Goal: Navigation & Orientation: Understand site structure

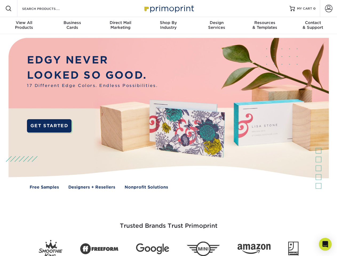
click at [168, 128] on img at bounding box center [169, 117] width 334 height 167
click at [9, 9] on span at bounding box center [8, 8] width 6 height 6
click at [329, 9] on span at bounding box center [328, 8] width 7 height 7
click at [24, 26] on div "View All Products" at bounding box center [24, 25] width 48 height 10
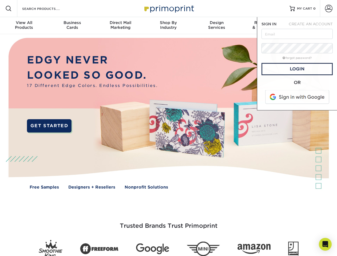
click at [72, 26] on div "Business Cards" at bounding box center [72, 25] width 48 height 10
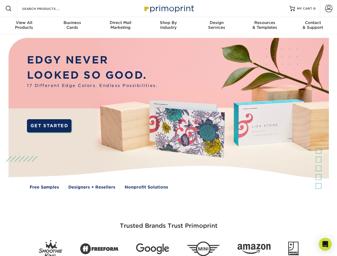
click at [120, 26] on div "Direct Mail Marketing" at bounding box center [120, 25] width 48 height 10
click at [168, 26] on div "Shop By Industry" at bounding box center [168, 25] width 48 height 10
click at [217, 26] on div "Design Services" at bounding box center [217, 25] width 48 height 10
click at [265, 26] on div "Resources & Templates" at bounding box center [265, 25] width 48 height 10
click at [313, 26] on div "Contact & Support" at bounding box center [313, 25] width 48 height 10
